Goal: Task Accomplishment & Management: Use online tool/utility

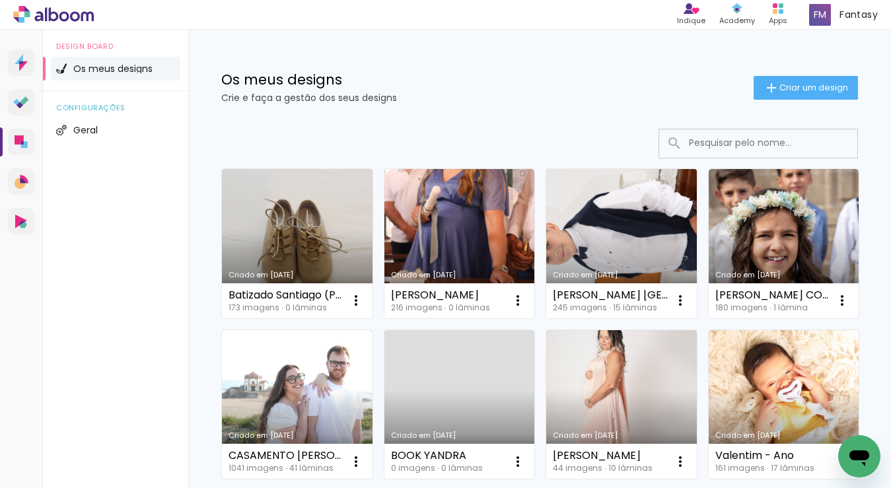
click at [593, 230] on link "Criado em [DATE]" at bounding box center [621, 243] width 151 height 149
